Goal: Task Accomplishment & Management: Manage account settings

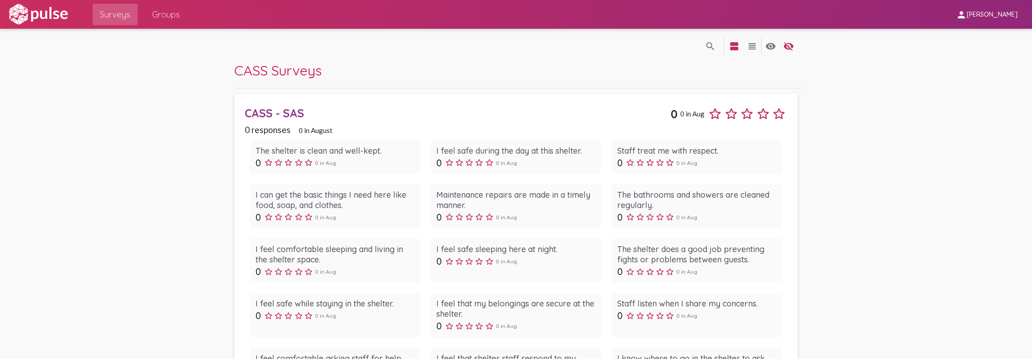
click at [291, 113] on div "CASS - SAS" at bounding box center [458, 113] width 426 height 14
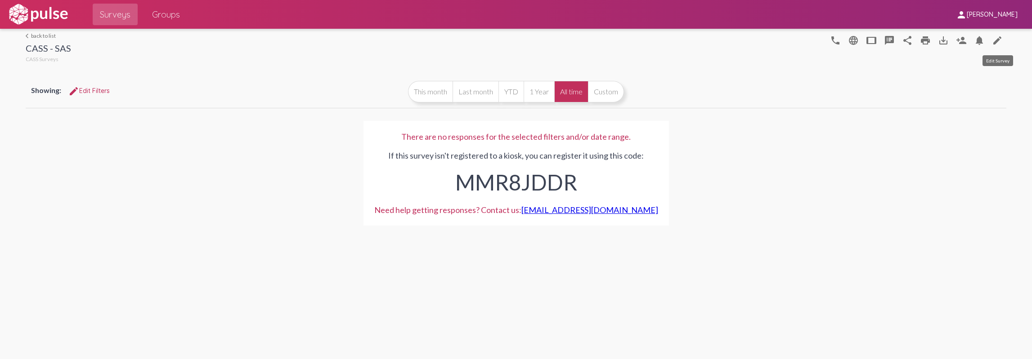
click at [993, 41] on mat-icon "edit" at bounding box center [997, 40] width 11 height 11
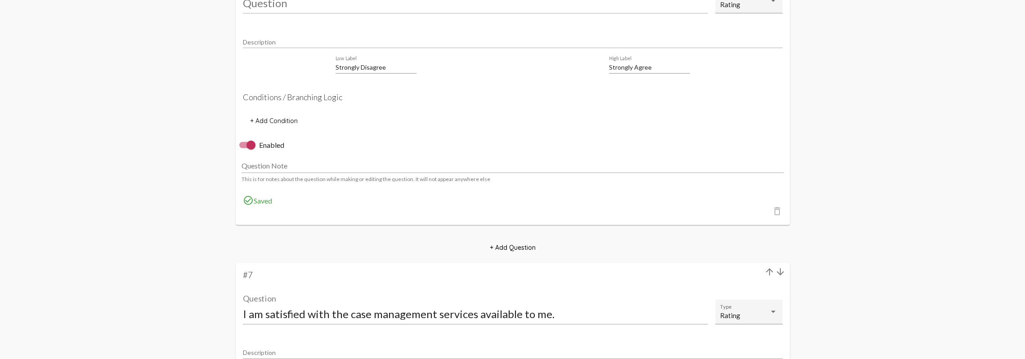
scroll to position [8499, 0]
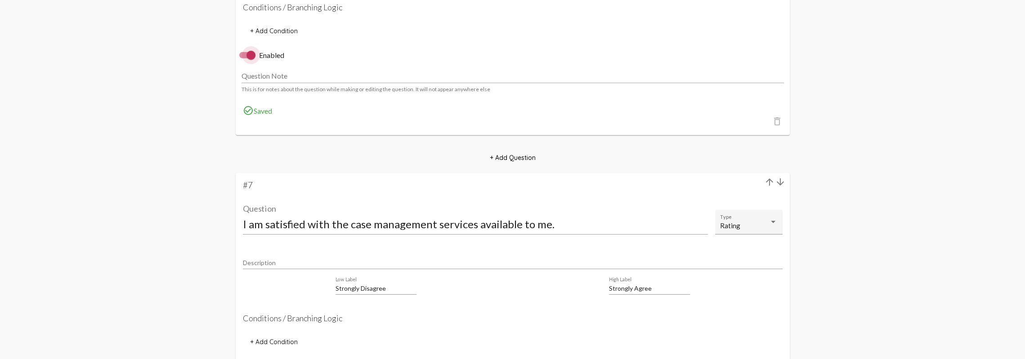
click at [251, 60] on div at bounding box center [250, 55] width 9 height 9
click at [244, 59] on input "Enabled" at bounding box center [243, 58] width 0 height 0
checkbox input "false"
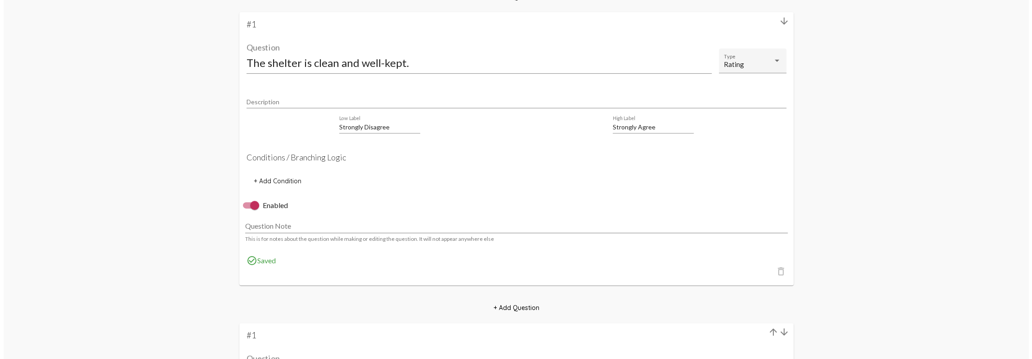
scroll to position [0, 0]
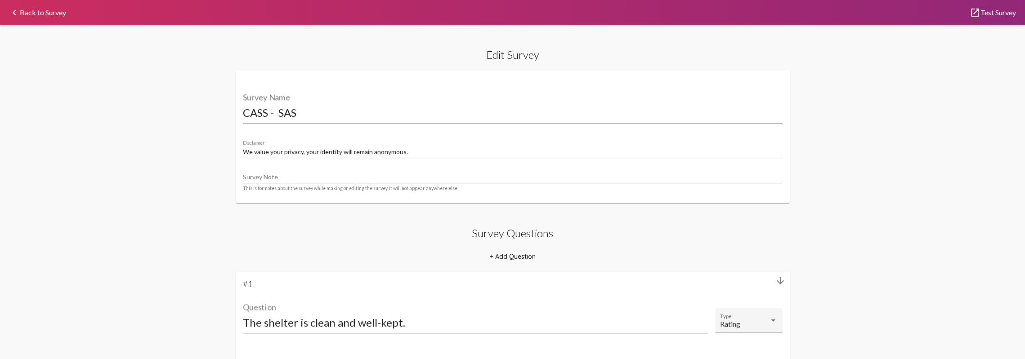
click at [50, 11] on link "keyboard_arrow_left Back to Survey" at bounding box center [37, 12] width 57 height 7
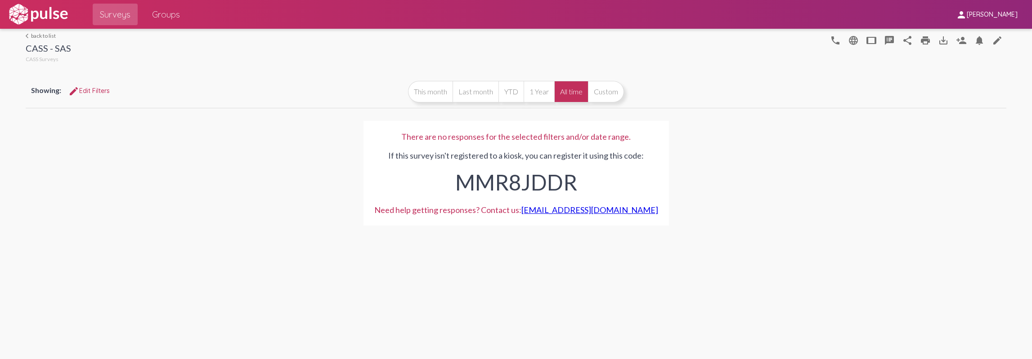
click at [32, 36] on link "arrow_back_ios back to list" at bounding box center [48, 35] width 45 height 7
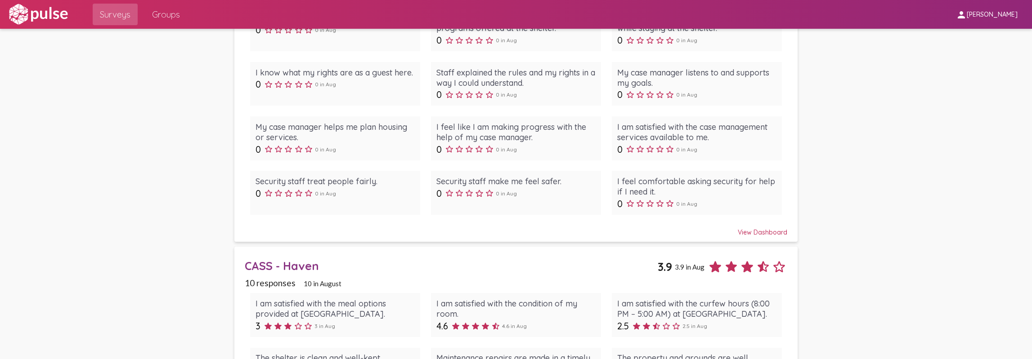
scroll to position [495, 0]
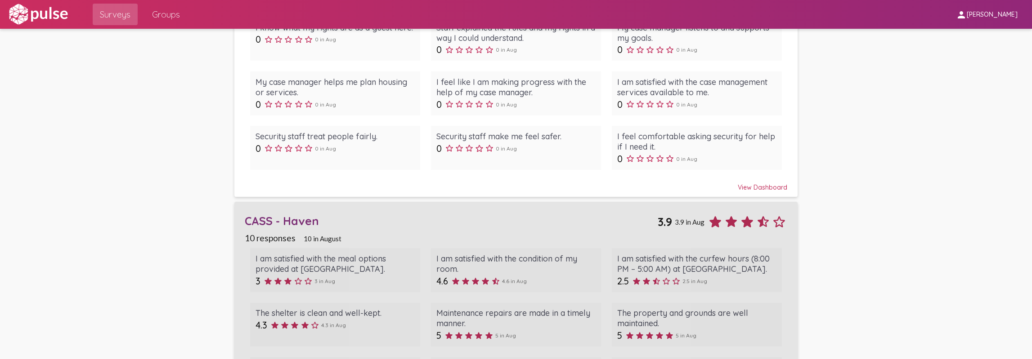
click at [308, 215] on div "CASS - Haven" at bounding box center [451, 221] width 413 height 14
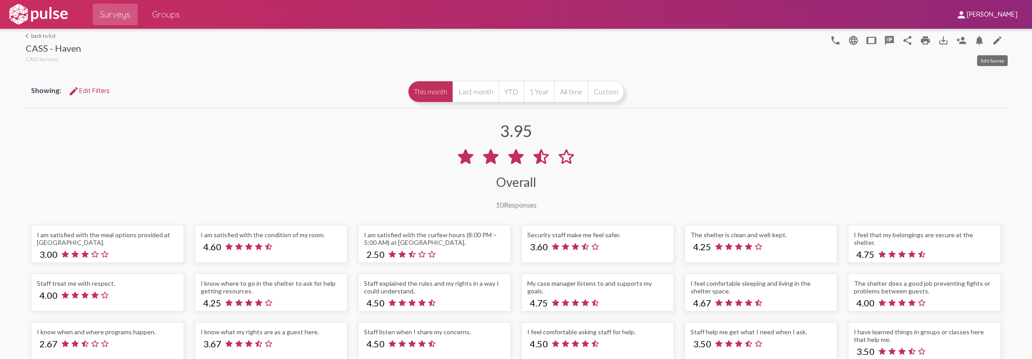
click at [997, 44] on link "edit" at bounding box center [997, 40] width 18 height 18
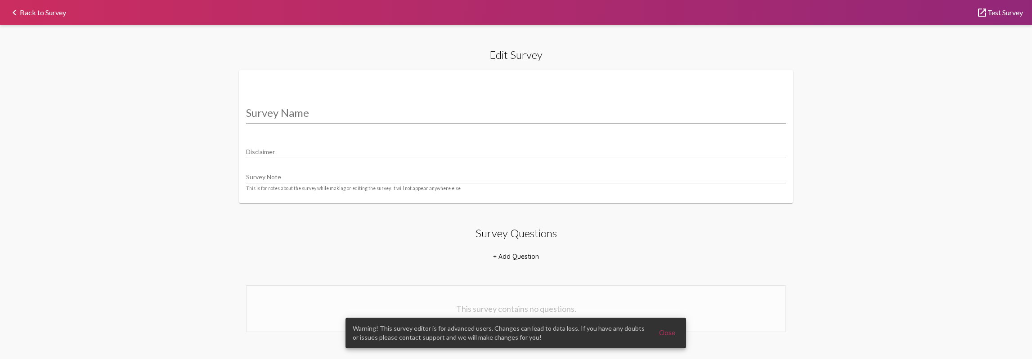
type input "CASS - Haven"
type input "We value your privacy, your identity will remain anonymous."
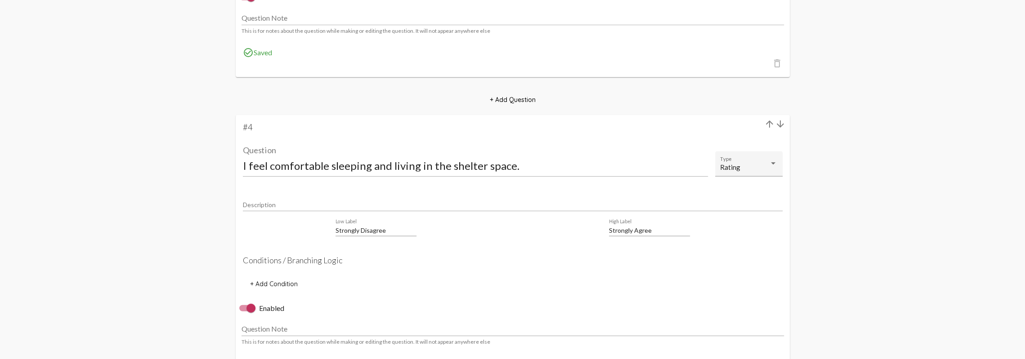
scroll to position [1889, 0]
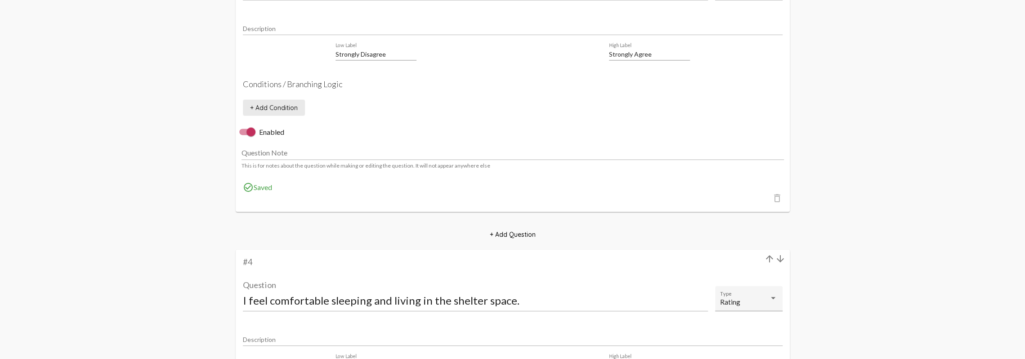
click at [291, 112] on span "+ Add Condition" at bounding box center [274, 108] width 48 height 8
select select
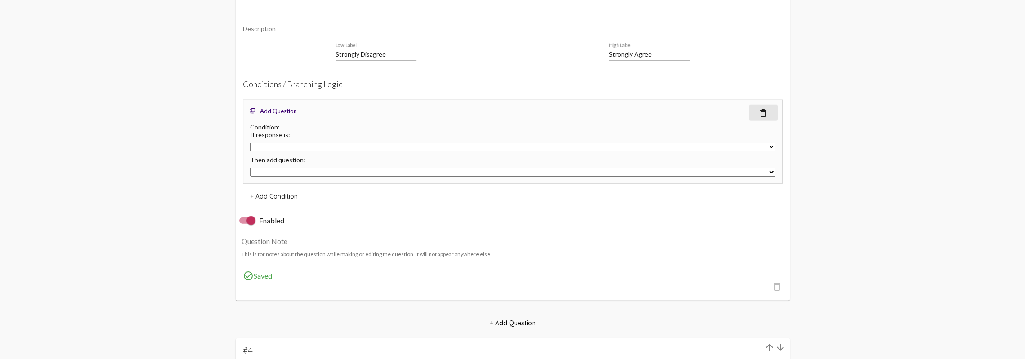
click at [761, 117] on mat-icon "delete_outline" at bounding box center [763, 113] width 11 height 11
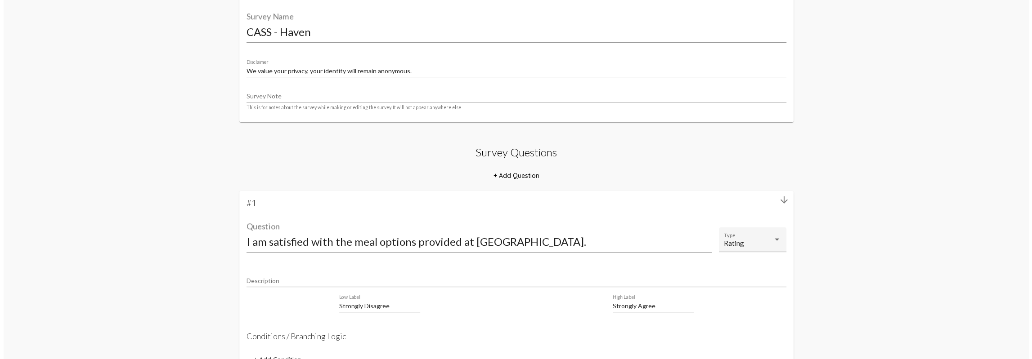
scroll to position [0, 0]
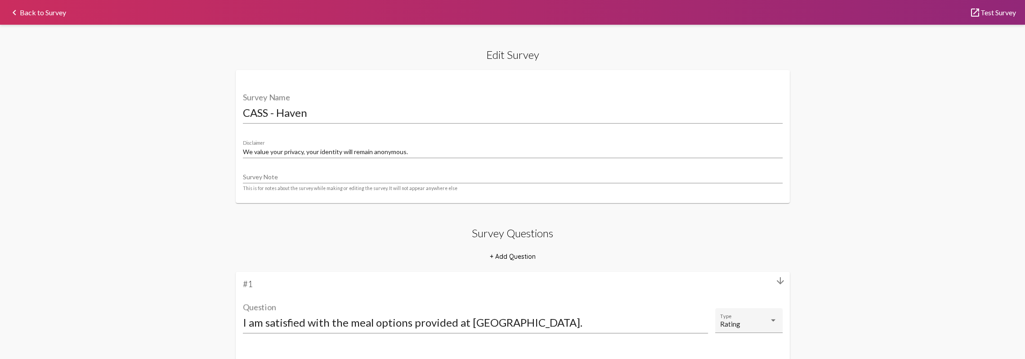
click at [21, 11] on link "keyboard_arrow_left Back to Survey" at bounding box center [37, 12] width 57 height 7
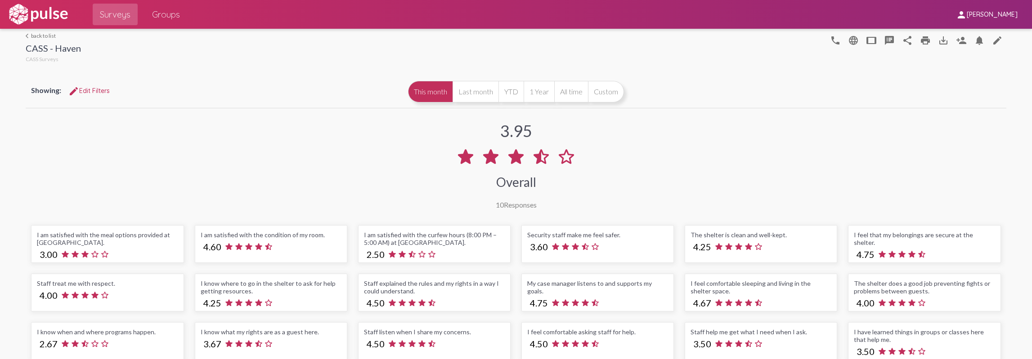
click at [47, 36] on link "arrow_back_ios back to list" at bounding box center [53, 35] width 55 height 7
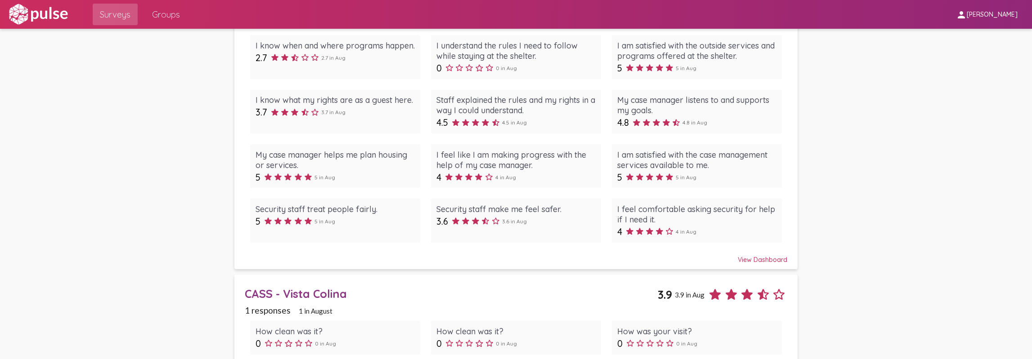
scroll to position [1214, 0]
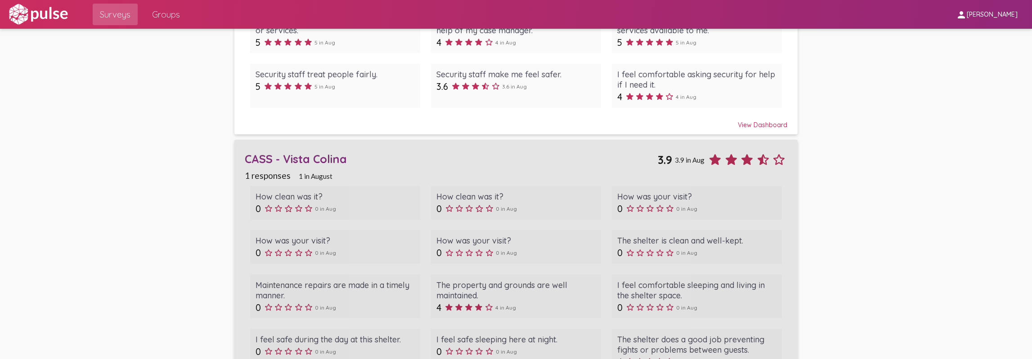
click at [311, 158] on div "CASS - Vista Colina" at bounding box center [451, 159] width 413 height 14
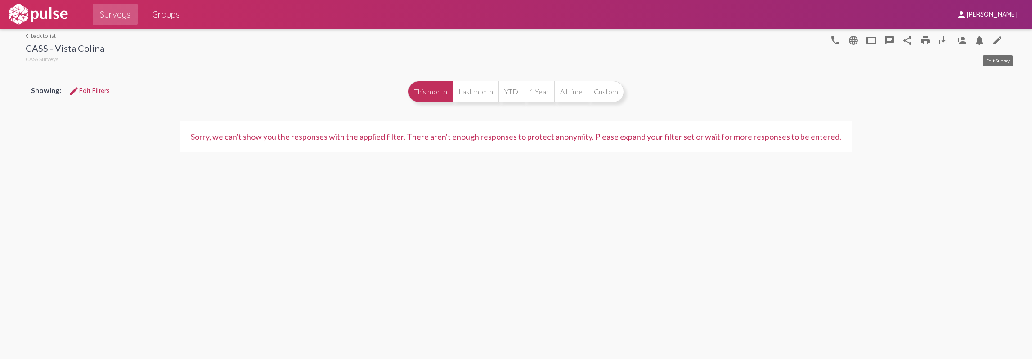
click at [995, 40] on mat-icon "edit" at bounding box center [997, 40] width 11 height 11
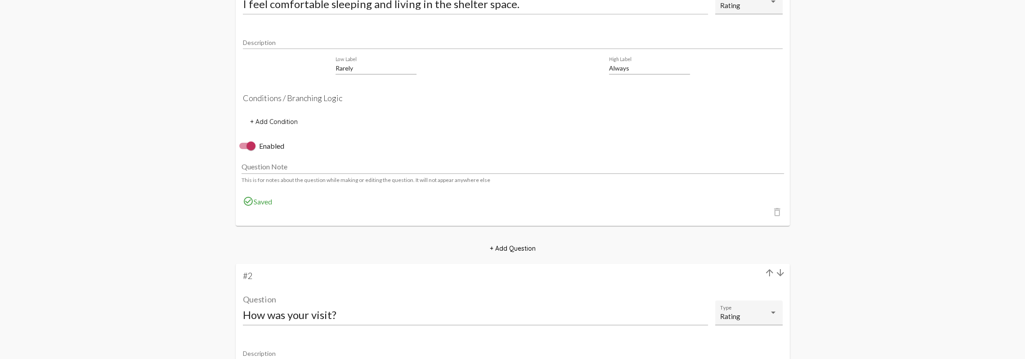
scroll to position [2338, 0]
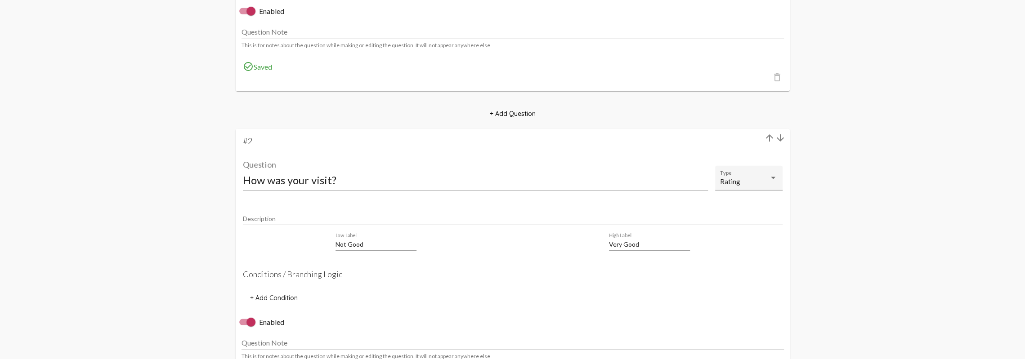
click at [252, 327] on div at bounding box center [250, 322] width 9 height 9
click at [244, 326] on input "Enabled" at bounding box center [243, 326] width 0 height 0
checkbox input "false"
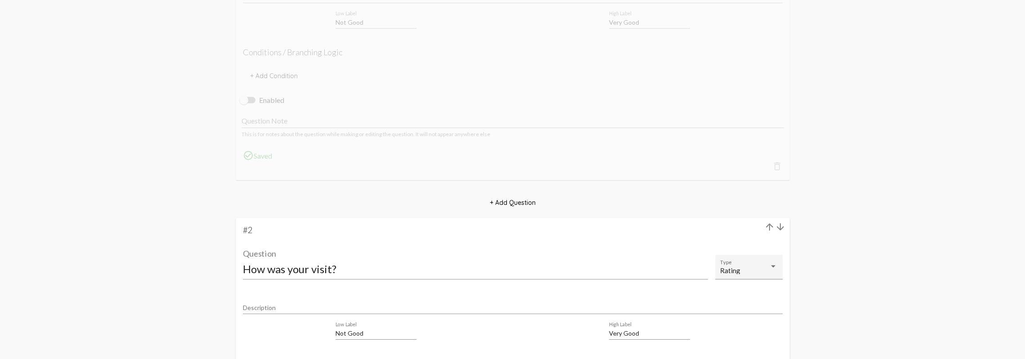
scroll to position [2653, 0]
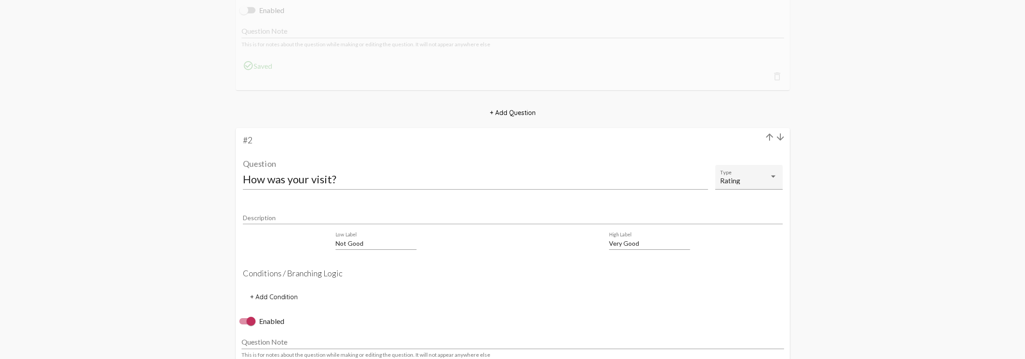
click at [254, 326] on div at bounding box center [250, 321] width 9 height 9
click at [244, 325] on input "Enabled" at bounding box center [243, 325] width 0 height 0
checkbox input "false"
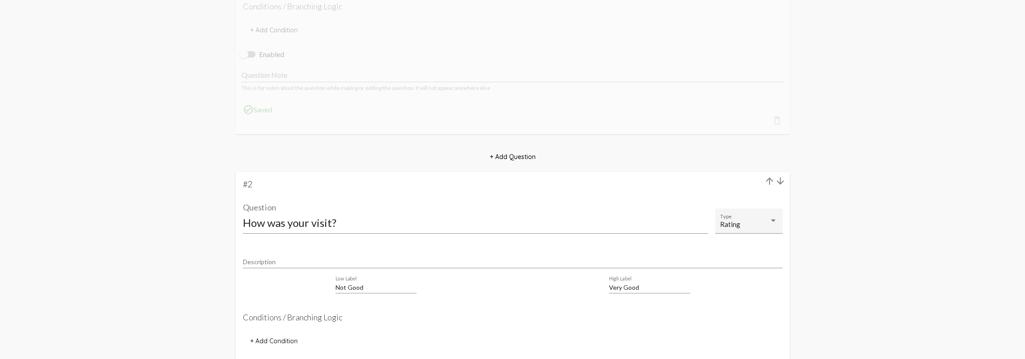
scroll to position [3013, 0]
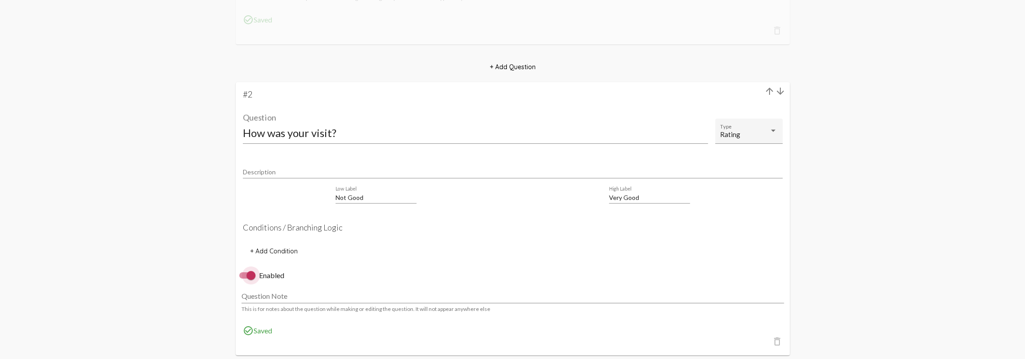
click at [256, 281] on label "Enabled" at bounding box center [261, 275] width 45 height 11
click at [244, 279] on input "Enabled" at bounding box center [243, 279] width 0 height 0
checkbox input "false"
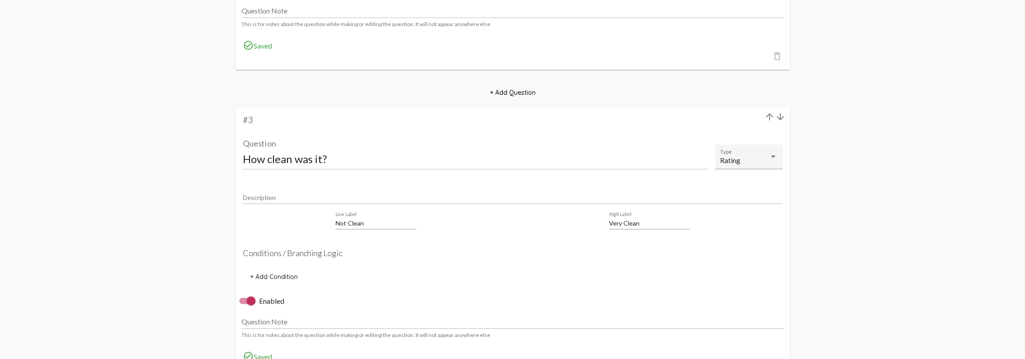
scroll to position [4947, 0]
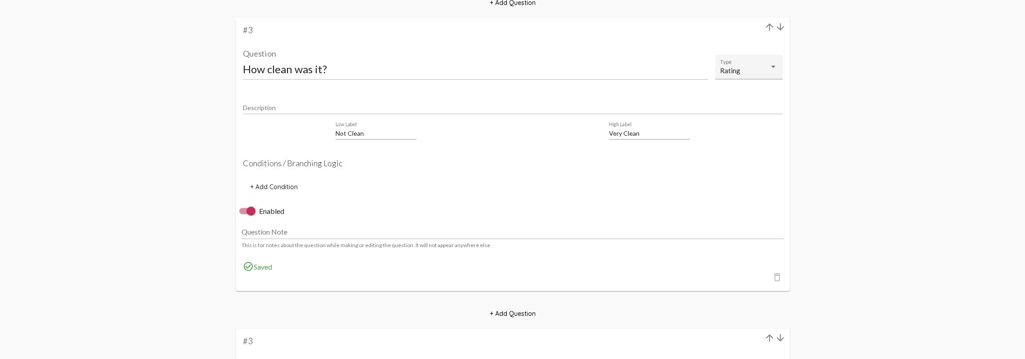
click at [253, 231] on div "Question Note This is for notes about the question while making or editing the …" at bounding box center [512, 234] width 547 height 34
click at [246, 216] on div at bounding box center [250, 211] width 9 height 9
click at [244, 215] on input "Enabled" at bounding box center [243, 215] width 0 height 0
checkbox input "false"
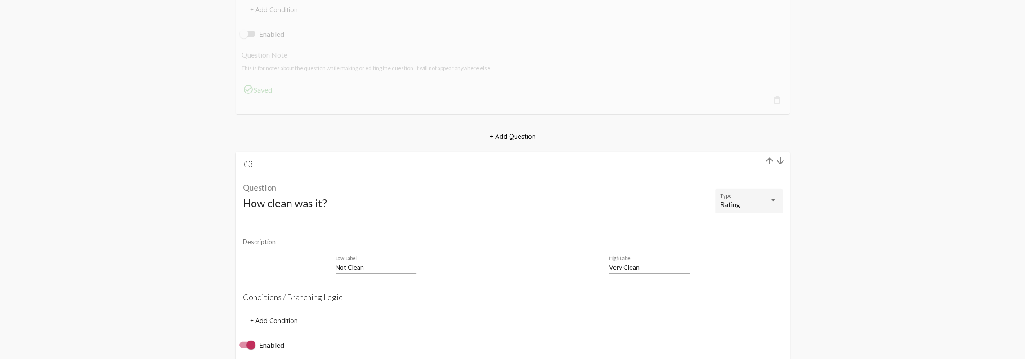
scroll to position [5216, 0]
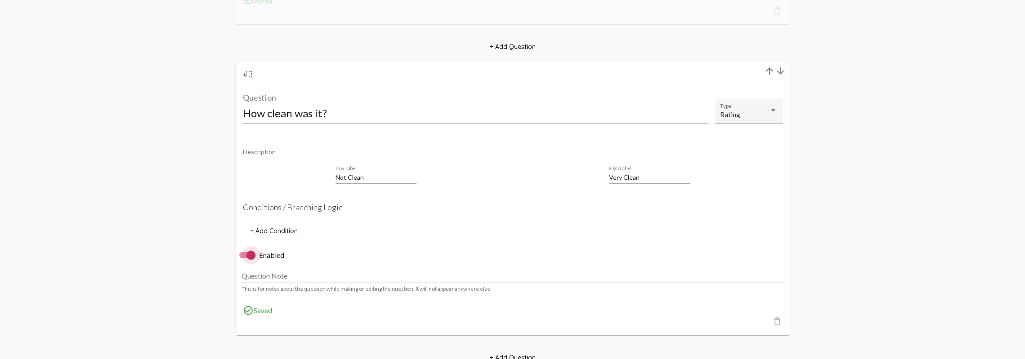
click at [249, 260] on div at bounding box center [250, 255] width 9 height 9
click at [244, 259] on input "Enabled" at bounding box center [243, 259] width 0 height 0
checkbox input "false"
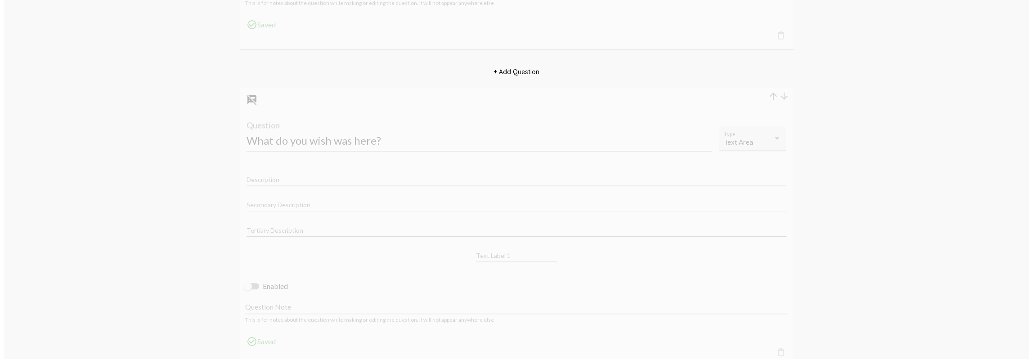
scroll to position [0, 0]
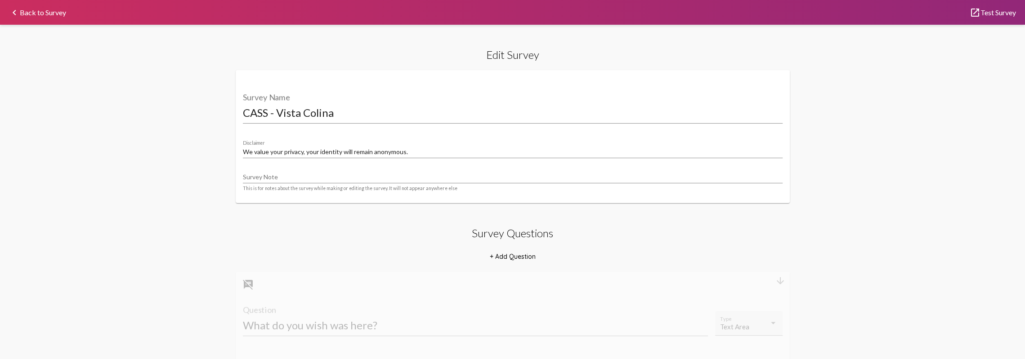
click at [53, 16] on link "keyboard_arrow_left Back to Survey" at bounding box center [37, 12] width 57 height 7
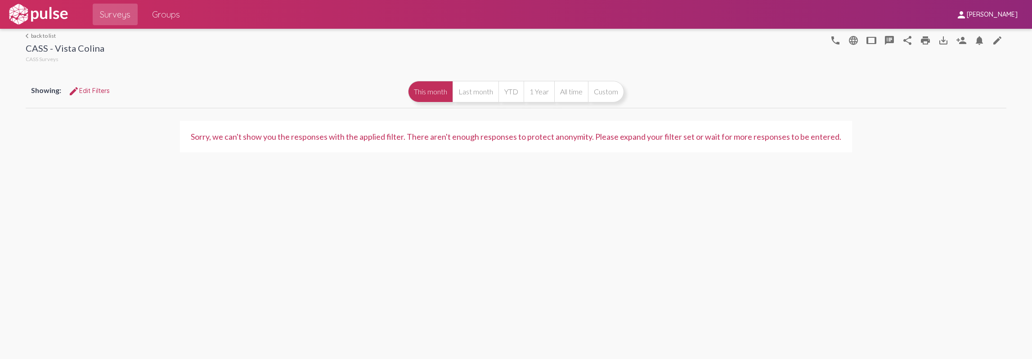
click at [40, 34] on link "arrow_back_ios back to list" at bounding box center [65, 35] width 79 height 7
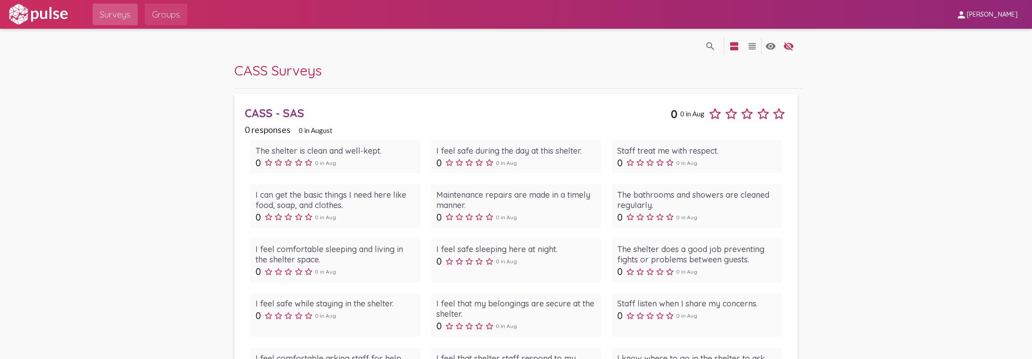
click at [174, 17] on span "Groups" at bounding box center [166, 14] width 28 height 16
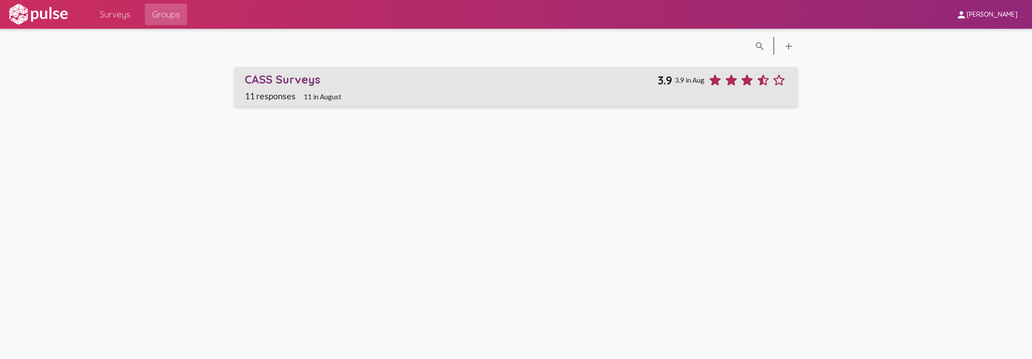
click at [299, 76] on div "CASS Surveys" at bounding box center [451, 79] width 413 height 14
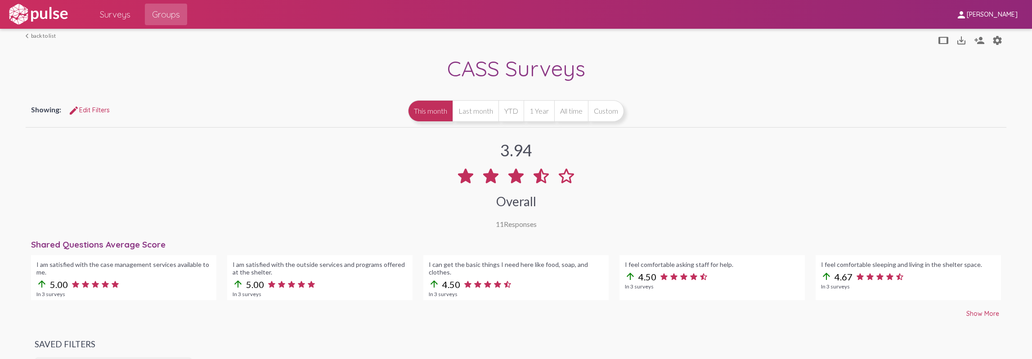
click at [44, 36] on link "arrow_back_ios back to list" at bounding box center [41, 35] width 30 height 7
